Goal: Task Accomplishment & Management: Manage account settings

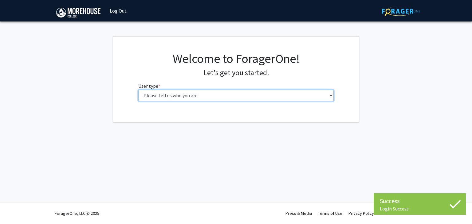
click at [217, 91] on select "Please tell us who you are Undergraduate Student Master's Student Doctoral Cand…" at bounding box center [236, 96] width 196 height 12
select select "5: faculty"
click at [138, 90] on select "Please tell us who you are Undergraduate Student Master's Student Doctoral Cand…" at bounding box center [236, 96] width 196 height 12
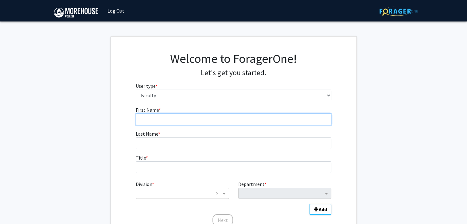
click at [184, 118] on input "First Name * required" at bounding box center [234, 120] width 196 height 12
type input "Kharine"
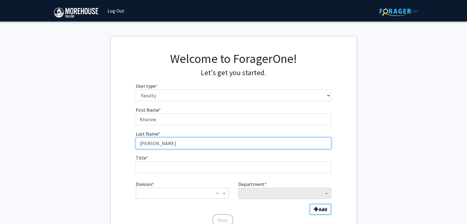
type input "[PERSON_NAME]"
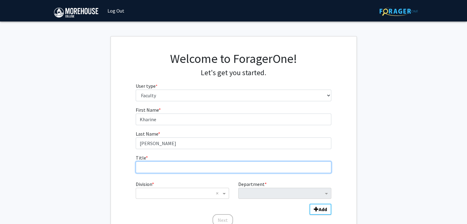
scroll to position [54, 0]
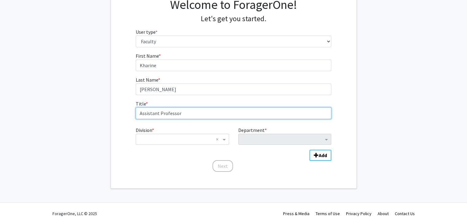
type input "Assistant Professor"
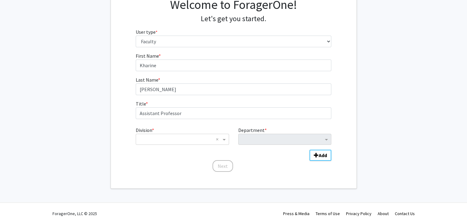
click at [150, 143] on div "× ×" at bounding box center [182, 139] width 93 height 11
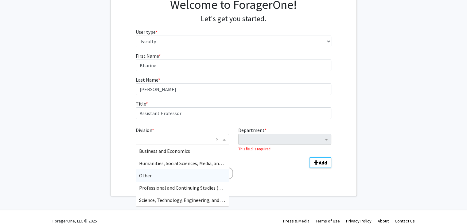
scroll to position [61, 0]
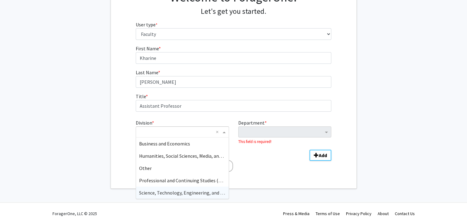
click at [162, 194] on span "Science, Technology, Engineering, and Mathematics (STEM)" at bounding box center [201, 193] width 125 height 6
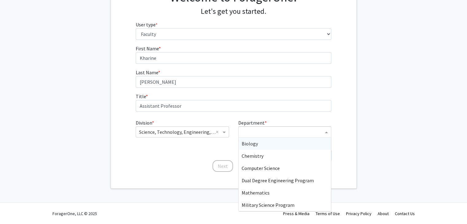
click at [254, 136] on div "Department" at bounding box center [282, 133] width 83 height 8
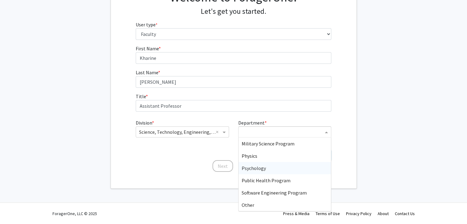
click at [260, 166] on span "Psychology" at bounding box center [254, 168] width 24 height 6
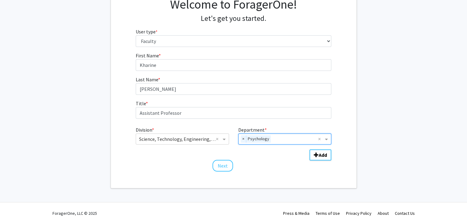
scroll to position [54, 0]
click at [321, 157] on b "Add" at bounding box center [323, 155] width 8 height 6
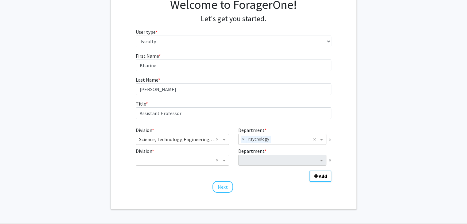
click at [330, 159] on span "×" at bounding box center [330, 160] width 2 height 7
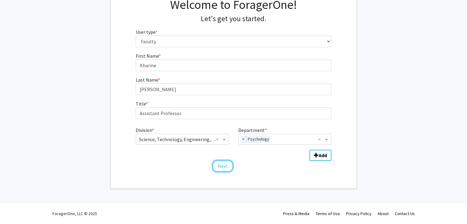
click at [218, 167] on button "Next" at bounding box center [222, 166] width 21 height 12
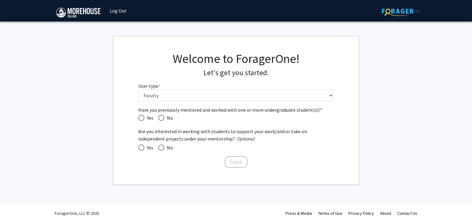
click at [145, 119] on span "Yes" at bounding box center [148, 117] width 9 height 7
click at [144, 119] on input "Yes" at bounding box center [141, 118] width 6 height 6
radio input "true"
click at [144, 149] on span at bounding box center [141, 148] width 6 height 6
click at [144, 149] on input "Yes" at bounding box center [141, 148] width 6 height 6
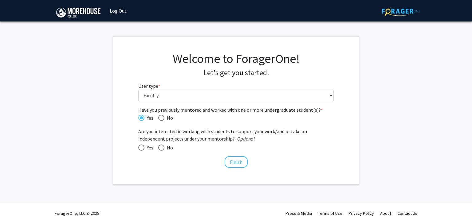
radio input "true"
click at [238, 163] on button "Finish" at bounding box center [235, 162] width 23 height 12
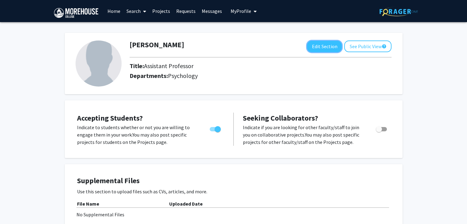
click at [325, 45] on button "Edit Section" at bounding box center [324, 46] width 35 height 11
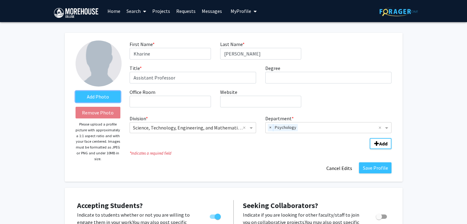
click at [103, 98] on label "Add Photo" at bounding box center [98, 96] width 45 height 11
click at [0, 0] on input "Add Photo" at bounding box center [0, 0] width 0 height 0
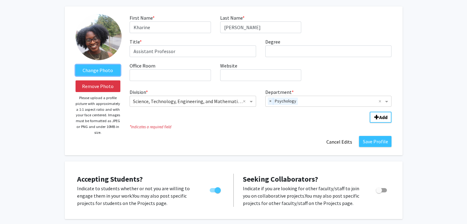
scroll to position [28, 0]
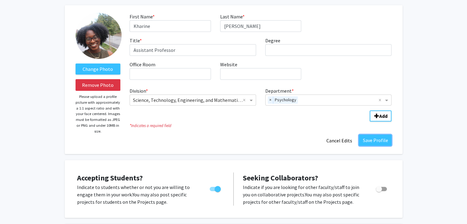
click at [384, 139] on button "Save Profile" at bounding box center [375, 140] width 33 height 11
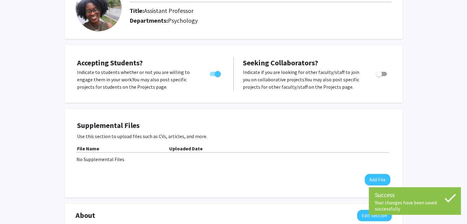
scroll to position [61, 0]
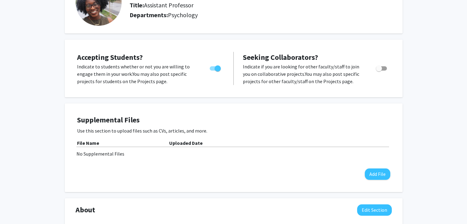
click at [384, 70] on label "Toggle" at bounding box center [380, 68] width 14 height 7
click at [379, 71] on input "Toggle" at bounding box center [379, 71] width 0 height 0
checkbox input "true"
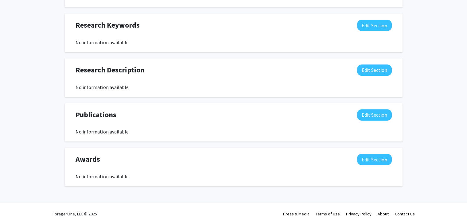
scroll to position [290, 0]
click at [376, 71] on button "Edit Section" at bounding box center [374, 70] width 35 height 11
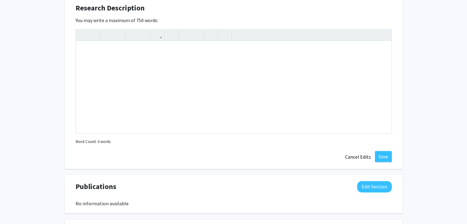
scroll to position [351, 0]
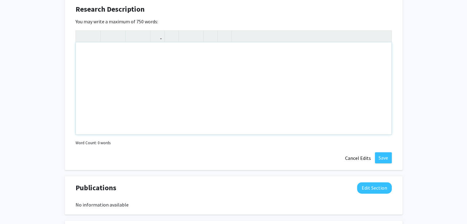
click at [139, 64] on div "Note to users with screen readers: Please deactivate our accessibility plugin f…" at bounding box center [234, 88] width 316 height 92
paste div "Note to users with screen readers: Please deactivate our accessibility plugin f…"
type textarea "<p>Welcome to the BRIDGE Lab Application! </p> <p>The BRIDGE Lab (Brain health …"
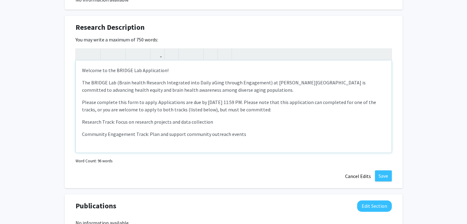
scroll to position [333, 0]
click at [154, 70] on p "Welcome to the BRIDGE Lab Application!" at bounding box center [233, 70] width 303 height 7
click at [198, 100] on p "Please complete this form to apply. Applications are due by [DATE] 11:59 PM. Pl…" at bounding box center [233, 106] width 303 height 15
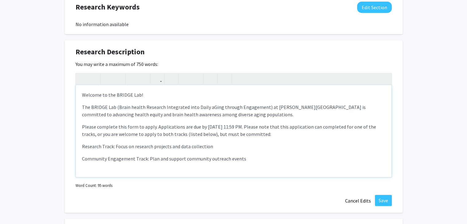
click at [81, 129] on div "Welcome to the BRIDGE Lab!  The BRIDGE Lab (Brain health Research Integrated …" at bounding box center [234, 131] width 316 height 92
click at [107, 125] on p "Our lab has 2 tracks for students to be a part of.Please complete this form to …" at bounding box center [233, 130] width 303 height 15
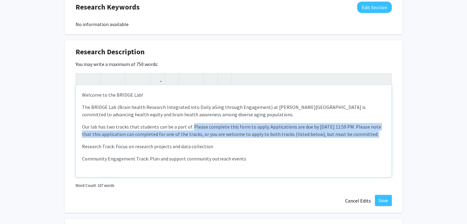
click at [81, 146] on div "Welcome to the BRIDGE Lab!  The BRIDGE Lab (Brain health Research Integrated …" at bounding box center [234, 131] width 316 height 92
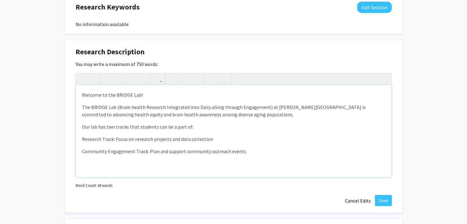
click at [297, 153] on p "Community Engagement Track: Plan and support community outreach events" at bounding box center [233, 151] width 303 height 7
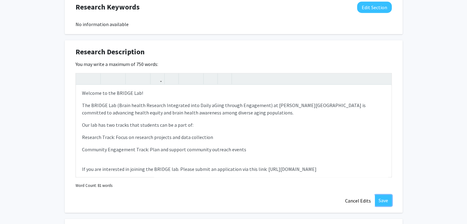
click at [384, 202] on button "Save" at bounding box center [383, 200] width 17 height 11
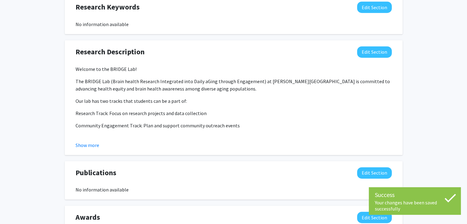
click at [89, 148] on button "Show more" at bounding box center [88, 145] width 24 height 7
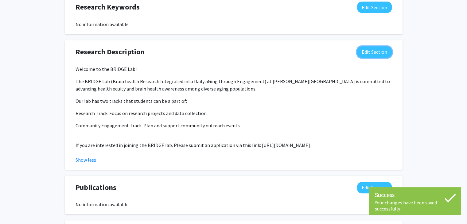
click at [374, 50] on button "Edit Section" at bounding box center [374, 51] width 35 height 11
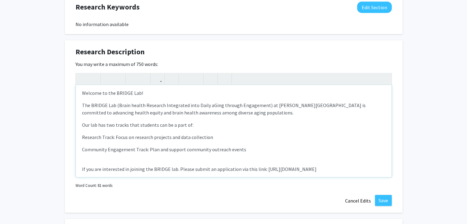
click at [235, 157] on div "Welcome to the BRIDGE Lab!  The BRIDGE Lab (Brain health Research Integrated …" at bounding box center [234, 131] width 316 height 92
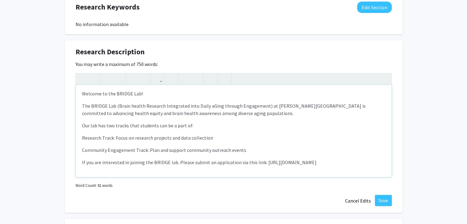
type textarea "<p>Welcome to the BRIDGE Lab! </p> <p>The BRIDGE Lab (Brain health Research Int…"
click at [382, 199] on button "Save" at bounding box center [383, 200] width 17 height 11
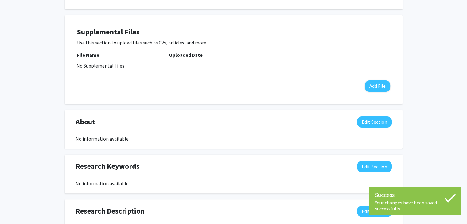
scroll to position [148, 0]
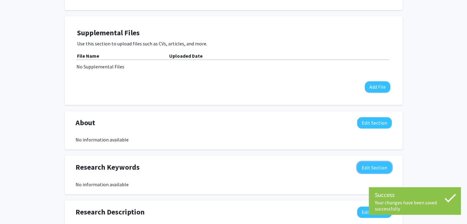
click at [377, 164] on button "Edit Section" at bounding box center [374, 167] width 35 height 11
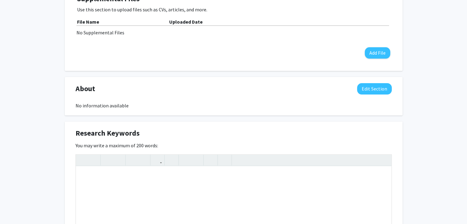
scroll to position [182, 0]
click at [133, 183] on div "Note to users with screen readers: Please deactivate our accessibility plugin f…" at bounding box center [234, 212] width 316 height 92
type textarea "#"
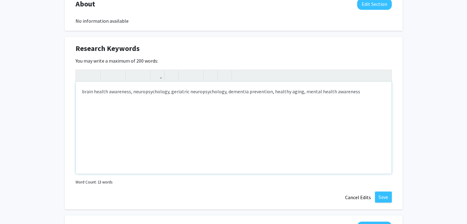
scroll to position [267, 0]
type textarea "brain health awareness, neuropsychology, geriatric neuropsychology, dementia pr…"
click at [381, 194] on button "Save" at bounding box center [383, 197] width 17 height 11
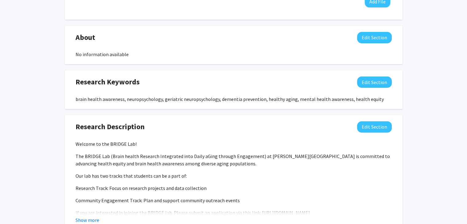
scroll to position [248, 0]
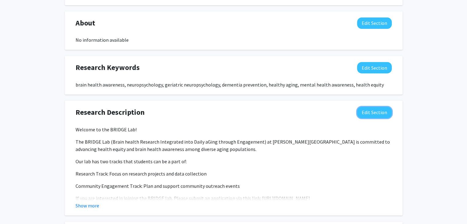
click at [381, 113] on button "Edit Section" at bounding box center [374, 112] width 35 height 11
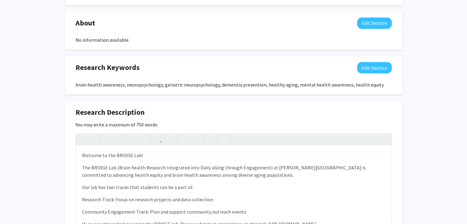
scroll to position [9, 0]
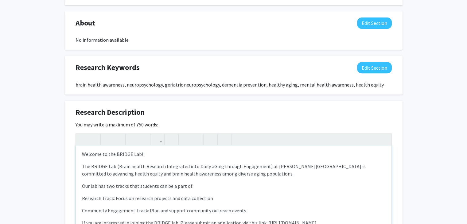
click at [166, 151] on div "Welcome to the BRIDGE Lab!  The BRIDGE Lab (Brain health Research Integrated …" at bounding box center [234, 192] width 316 height 92
copy div "Welcome to the BRIDGE Lab!  The BRIDGE Lab (Brain health Research Integrated …"
type textarea "<p>Welcome to the BRIDGE Lab! </p> <p>The BRIDGE Lab (Brain health Research Int…"
click at [368, 29] on div "About Edit Section" at bounding box center [233, 25] width 325 height 14
click at [368, 21] on button "Edit Section" at bounding box center [374, 23] width 35 height 11
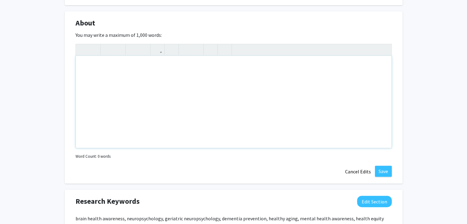
click at [279, 68] on div "Note to users with screen readers: Please deactivate our accessibility plugin f…" at bounding box center [234, 102] width 316 height 92
paste div "Note to users with screen readers: Please deactivate our accessibility plugin f…"
type textarea "<p>Welcome to the BRIDGE Lab! </p> <p>The BRIDGE Lab (Brain health Research Int…"
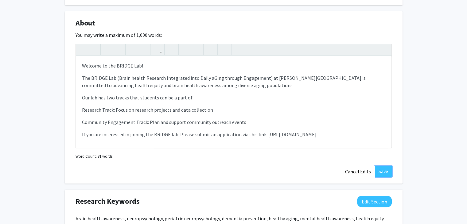
click at [382, 174] on button "Save" at bounding box center [383, 171] width 17 height 11
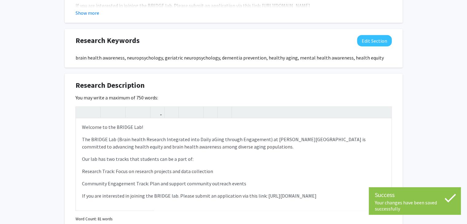
scroll to position [351, 0]
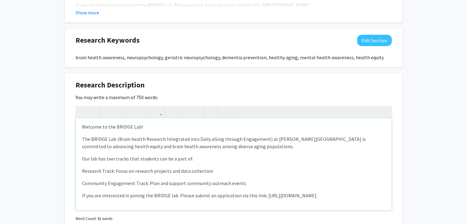
click at [107, 126] on div "Welcome to the BRIDGE Lab!  The BRIDGE Lab (Brain health Research Integrated …" at bounding box center [234, 164] width 316 height 92
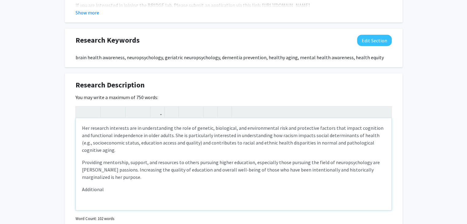
click at [84, 127] on p "Her research interests are in understanding the role of genetic, biological, an…" at bounding box center [233, 138] width 303 height 29
drag, startPoint x: 240, startPoint y: 127, endPoint x: 192, endPoint y: 123, distance: 48.1
click at [192, 123] on div "My research interests are in understanding the role of genetic, biological, and…" at bounding box center [234, 164] width 316 height 92
click at [207, 127] on p "My research interests are in understanding the role of environmental risk and p…" at bounding box center [233, 138] width 303 height 29
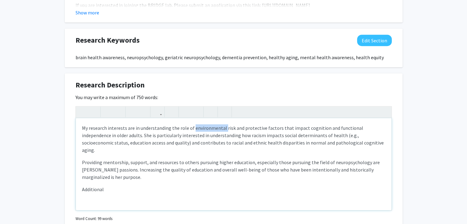
click at [207, 127] on p "My research interests are in understanding the role of environmental risk and p…" at bounding box center [233, 138] width 303 height 29
click at [207, 127] on p "My research interests are in understanding the role of genetic, biological, and…" at bounding box center [233, 138] width 303 height 29
click at [168, 138] on p "My research interests are in understanding the role of genetic, biological, and…" at bounding box center [233, 138] width 303 height 29
click at [280, 135] on p "My research interests are in understanding the role of genetic, biological, and…" at bounding box center [233, 138] width 303 height 29
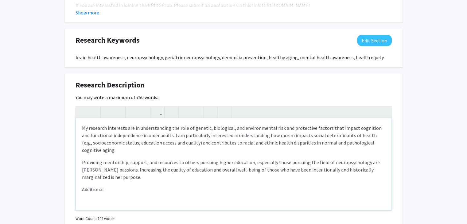
click at [115, 156] on div "My research interests are in understanding the role of genetic, biological, and…" at bounding box center [234, 164] width 316 height 92
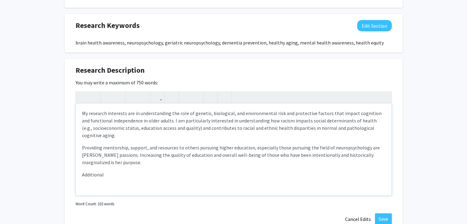
scroll to position [366, 0]
click at [86, 151] on p "Providing mentorship, support, and resources to others pursuing higher educatio…" at bounding box center [233, 155] width 303 height 22
click at [365, 153] on p "Providing mentorship, support, and resources to others pursuing higher educatio…" at bounding box center [233, 155] width 303 height 22
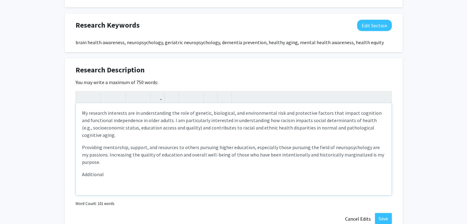
click at [99, 173] on p "Additional" at bounding box center [233, 174] width 303 height 7
type textarea "<p>My research interests are in understanding the role of genetic, biological, …"
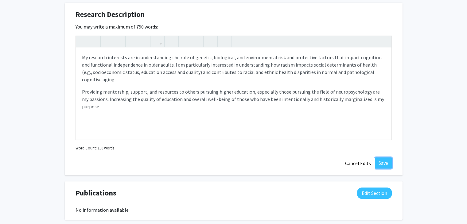
click at [385, 159] on button "Save" at bounding box center [383, 163] width 17 height 11
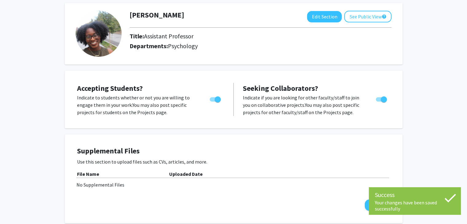
scroll to position [0, 0]
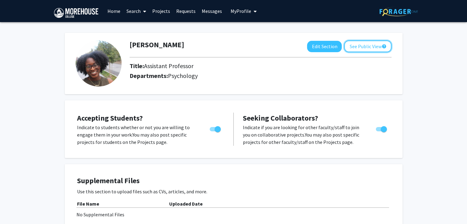
click at [358, 45] on button "See Public View help" at bounding box center [367, 47] width 47 height 12
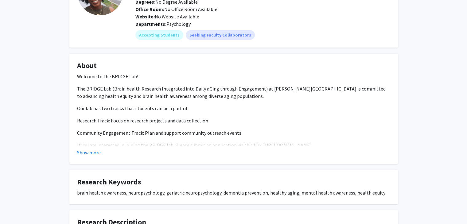
scroll to position [72, 0]
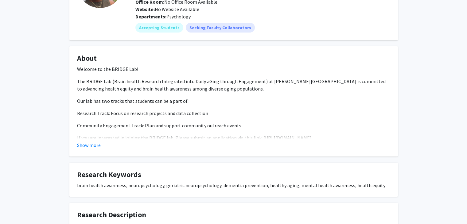
click at [99, 147] on button "Show more" at bounding box center [89, 145] width 24 height 7
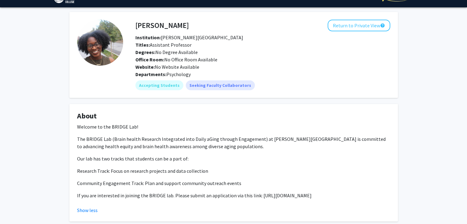
scroll to position [15, 0]
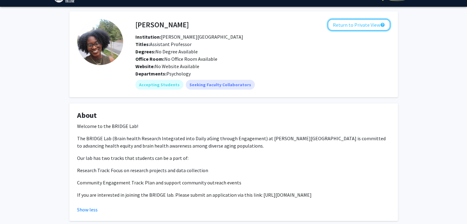
click at [352, 24] on button "Return to Private View help" at bounding box center [359, 25] width 63 height 12
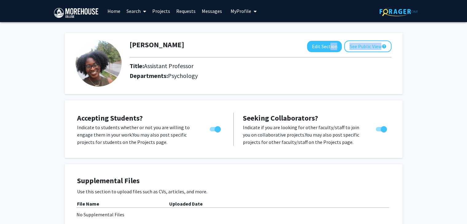
drag, startPoint x: 259, startPoint y: 61, endPoint x: 329, endPoint y: 44, distance: 72.6
click at [329, 44] on div "[PERSON_NAME] Edit Section See Public View help Title: Assistant Professor Depa…" at bounding box center [260, 61] width 271 height 41
click at [329, 44] on button "Edit Section" at bounding box center [324, 46] width 35 height 11
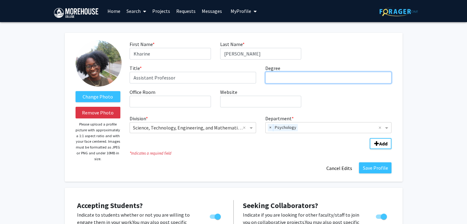
click at [277, 78] on input "Degree required" at bounding box center [328, 78] width 127 height 12
type input "Clinical Psychology"
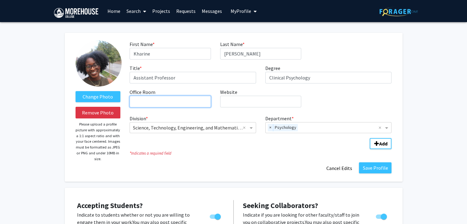
click at [193, 101] on input "Office Room required" at bounding box center [170, 102] width 81 height 12
type input "N"
type input "R"
type input "[PERSON_NAME] 210A"
click at [364, 107] on div "First Name * required [PERSON_NAME] Last Name * required [PERSON_NAME] Title * …" at bounding box center [260, 77] width 271 height 72
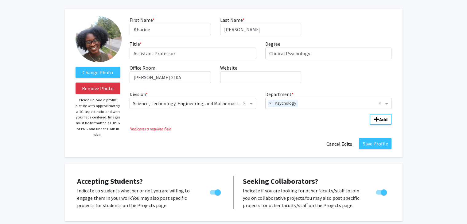
scroll to position [25, 0]
click at [377, 140] on button "Save Profile" at bounding box center [375, 143] width 33 height 11
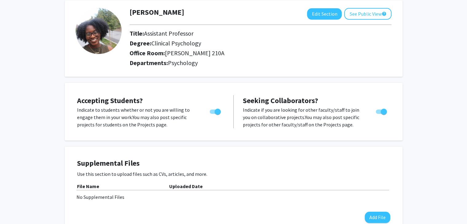
scroll to position [0, 0]
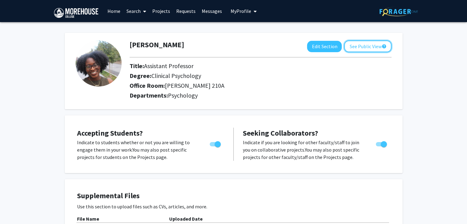
click at [365, 41] on button "See Public View help" at bounding box center [367, 47] width 47 height 12
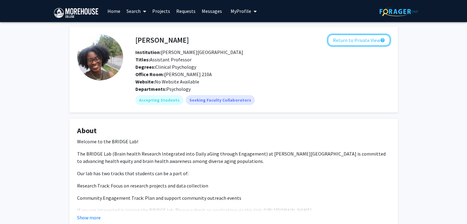
click at [341, 37] on button "Return to Private View help" at bounding box center [359, 40] width 63 height 12
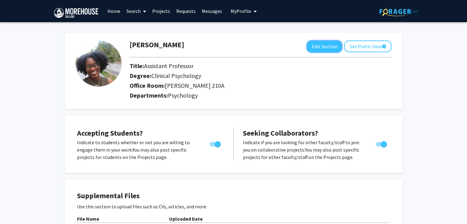
click at [326, 42] on button "Edit Section" at bounding box center [324, 46] width 35 height 11
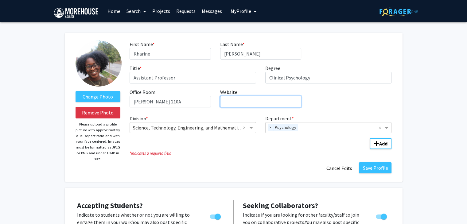
click at [222, 105] on input "Website required" at bounding box center [260, 102] width 81 height 12
paste input "[URL][PERSON_NAME][DOMAIN_NAME][PERSON_NAME]"
click at [222, 105] on input "[URL][PERSON_NAME][DOMAIN_NAME][PERSON_NAME]" at bounding box center [260, 102] width 81 height 12
click at [225, 104] on input "[URL][PERSON_NAME][DOMAIN_NAME][PERSON_NAME]" at bounding box center [260, 102] width 81 height 12
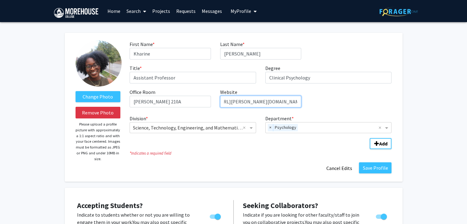
scroll to position [0, 2]
type input "[URL][PERSON_NAME][DOMAIN_NAME][PERSON_NAME]"
click at [377, 164] on button "Save Profile" at bounding box center [375, 167] width 33 height 11
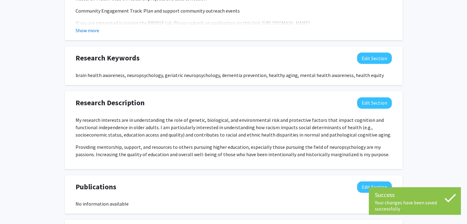
scroll to position [431, 0]
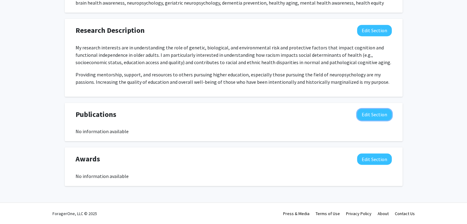
click at [372, 109] on button "Edit Section" at bounding box center [374, 114] width 35 height 11
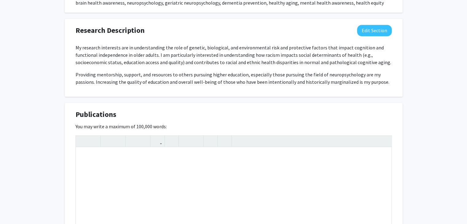
scroll to position [507, 0]
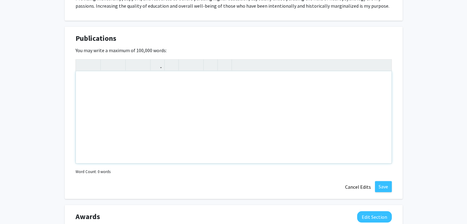
click at [108, 90] on div "Note to users with screen readers: Please deactivate our accessibility plugin f…" at bounding box center [234, 117] width 316 height 92
click at [133, 83] on p "Link to My Google Scholar: [URL][DOMAIN_NAME]" at bounding box center [233, 80] width 303 height 7
type textarea "<p>Link to My Google Scholar page: [URL][DOMAIN_NAME]</p>"
click at [380, 189] on button "Save" at bounding box center [383, 186] width 17 height 11
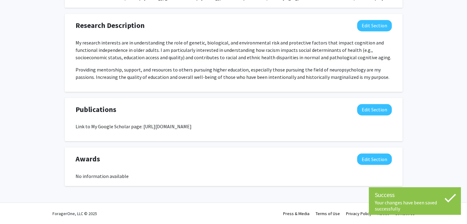
drag, startPoint x: 292, startPoint y: 127, endPoint x: 217, endPoint y: 118, distance: 74.9
click at [217, 118] on div "Publications Edit Section Link to My Google Scholar page: [URL][DOMAIN_NAME]" at bounding box center [233, 119] width 325 height 31
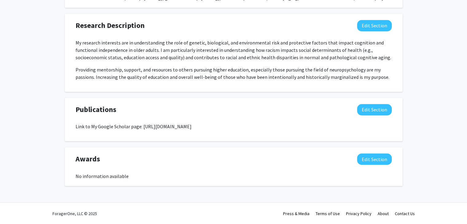
click at [69, 134] on div "Publications Edit Section Link to My Google Scholar page: [URL][DOMAIN_NAME] Yo…" at bounding box center [234, 120] width 338 height 44
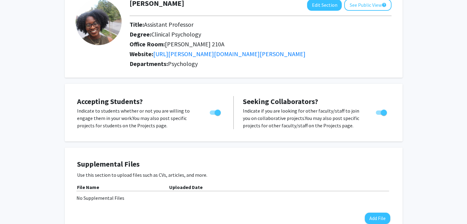
scroll to position [0, 0]
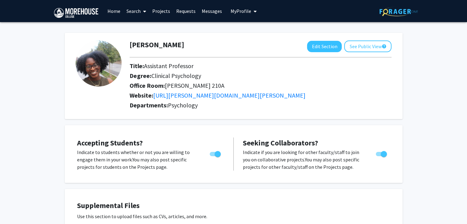
click at [72, 139] on div "Accepting Students? Indicate to students whether or not you are willing to enga…" at bounding box center [152, 154] width 161 height 33
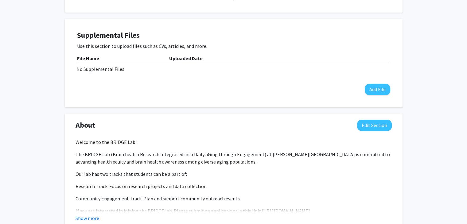
scroll to position [171, 0]
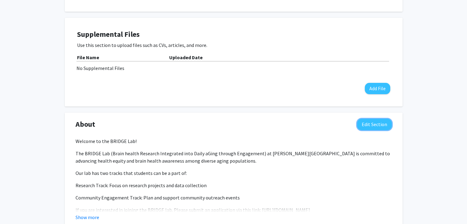
click at [366, 123] on button "Edit Section" at bounding box center [374, 124] width 35 height 11
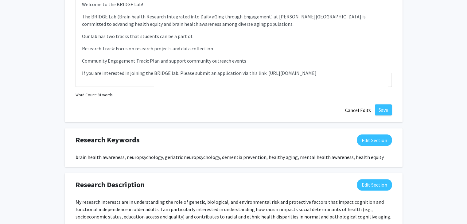
scroll to position [334, 0]
click at [353, 76] on p "If you are interested in joining the BRIDGE lab. Please submit an application v…" at bounding box center [233, 72] width 303 height 7
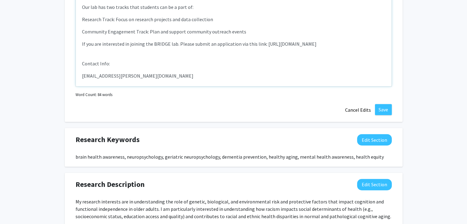
scroll to position [41, 0]
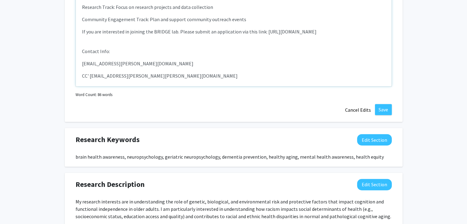
type textarea "<p>Welcome to the BRIDGE Lab! </p> <p>The BRIDGE Lab (Brain health Research Int…"
click at [385, 104] on button "Save" at bounding box center [383, 109] width 17 height 11
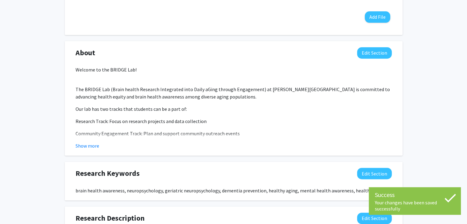
scroll to position [243, 0]
click at [107, 134] on p "Community Engagement Track: Plan and support community outreach events" at bounding box center [234, 133] width 316 height 7
click at [92, 140] on fg-read-more "Welcome to the BRIDGE Lab! The BRIDGE Lab (Brain health Research Integrated int…" at bounding box center [234, 108] width 316 height 84
click at [92, 142] on button "Show more" at bounding box center [88, 145] width 24 height 7
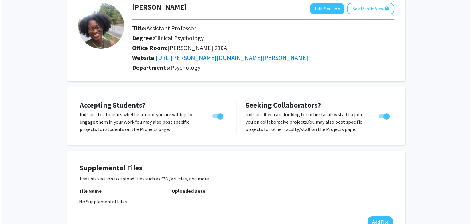
scroll to position [0, 0]
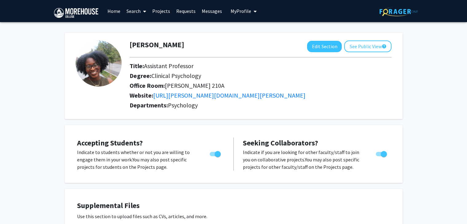
click at [142, 9] on span at bounding box center [144, 11] width 6 height 21
click at [157, 11] on link "Projects" at bounding box center [161, 10] width 24 height 21
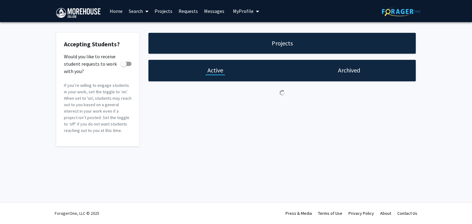
checkbox input "true"
